Goal: Information Seeking & Learning: Learn about a topic

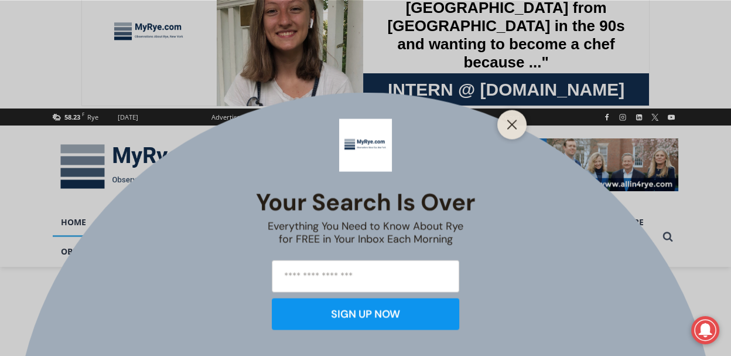
scroll to position [93, 0]
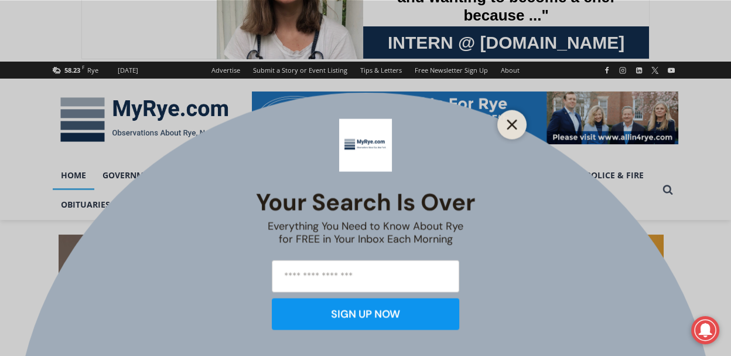
click at [511, 125] on line "Close" at bounding box center [512, 124] width 8 height 8
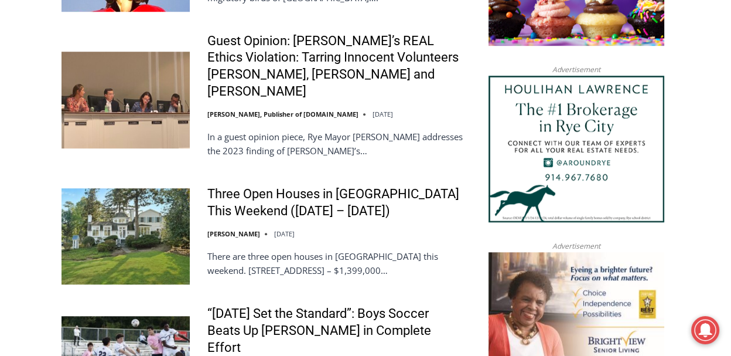
scroll to position [1218, 0]
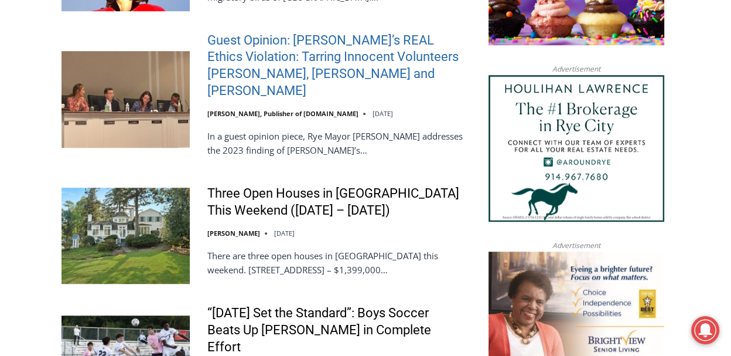
click at [284, 64] on link "Guest Opinion: [PERSON_NAME]’s REAL Ethics Violation: Tarring Innocent Voluntee…" at bounding box center [335, 65] width 257 height 67
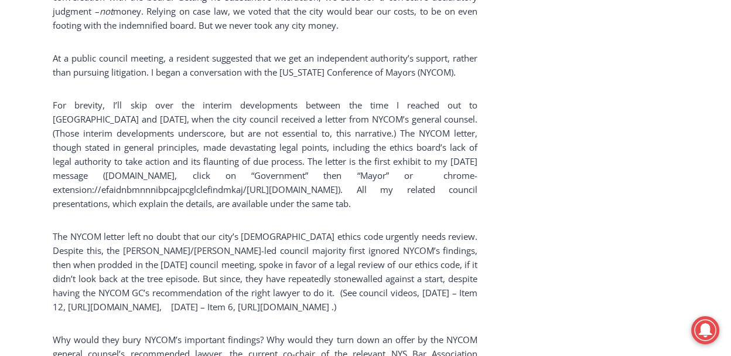
scroll to position [2123, 0]
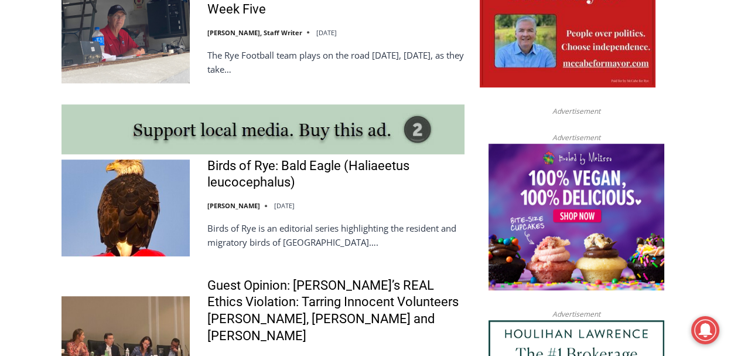
scroll to position [984, 0]
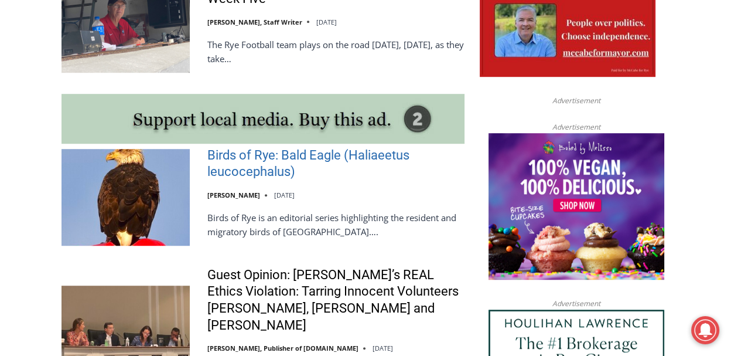
click at [271, 163] on link "Birds of Rye: Bald Eagle (Haliaeetus leucocephalus)" at bounding box center [335, 163] width 257 height 33
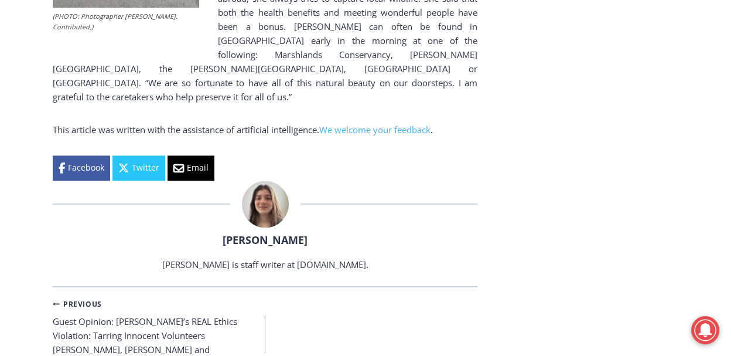
scroll to position [1851, 0]
